Goal: Task Accomplishment & Management: Manage account settings

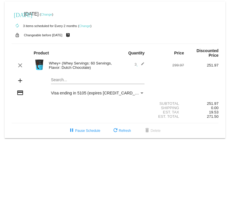
click at [52, 15] on link "Change" at bounding box center [46, 14] width 11 height 3
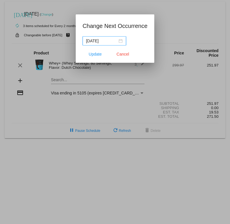
click at [116, 41] on div "[DATE]" at bounding box center [104, 41] width 37 height 6
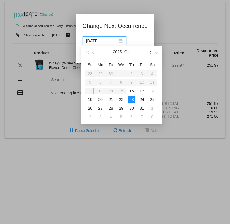
click at [151, 51] on span "button" at bounding box center [150, 52] width 3 height 3
click at [132, 82] on div "6" at bounding box center [131, 82] width 7 height 7
type input "[DATE]"
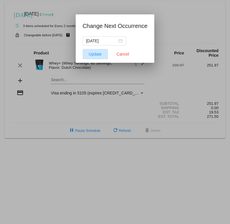
click at [92, 55] on span "Update" at bounding box center [95, 54] width 13 height 5
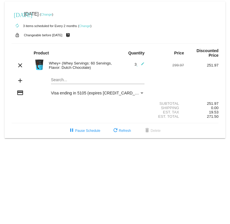
click at [87, 27] on link "Change" at bounding box center [84, 25] width 11 height 3
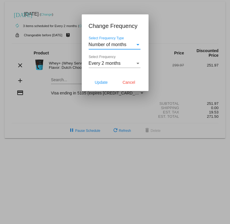
click at [116, 64] on span "Every 2 months" at bounding box center [105, 63] width 32 height 5
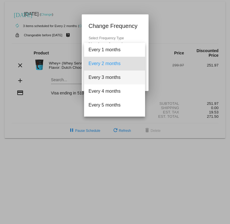
click at [116, 81] on span "Every 3 months" at bounding box center [115, 78] width 52 height 14
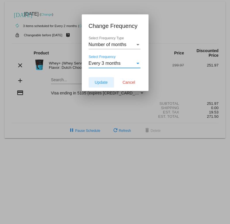
click at [101, 84] on span "Update" at bounding box center [101, 82] width 13 height 5
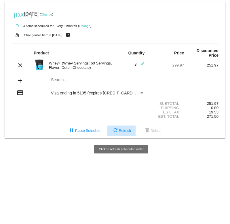
click at [124, 135] on button "refresh Refresh" at bounding box center [122, 131] width 28 height 10
